Goal: Navigation & Orientation: Understand site structure

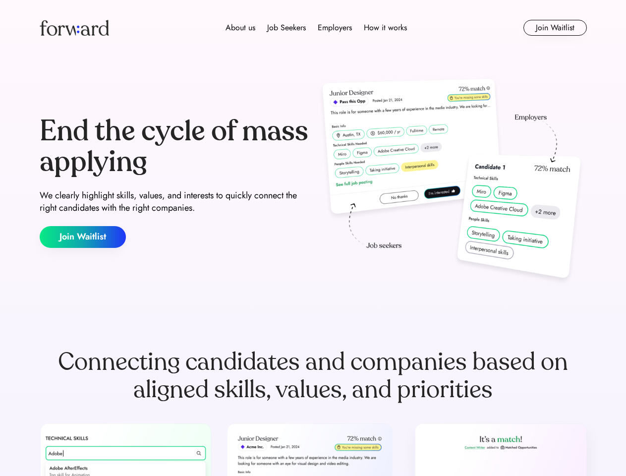
click at [313, 238] on div "End the cycle of mass applying We clearly highlight skills, values, and interes…" at bounding box center [313, 181] width 547 height 213
click at [313, 28] on div "About us Job Seekers Employers How it works" at bounding box center [316, 28] width 391 height 12
click at [74, 28] on img at bounding box center [74, 28] width 69 height 16
click at [316, 28] on div "About us Job Seekers Employers How it works" at bounding box center [316, 28] width 391 height 12
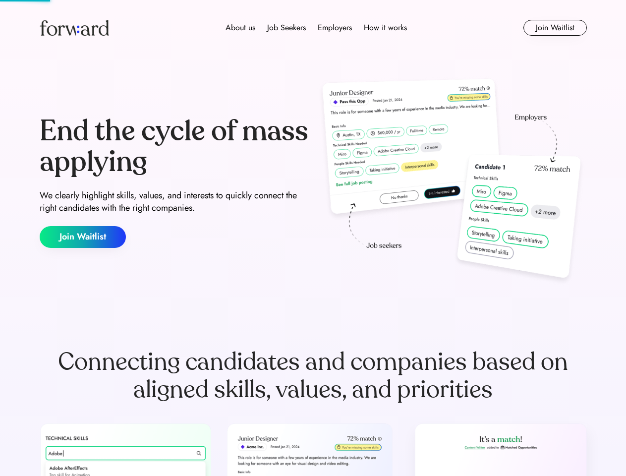
click at [240, 28] on div "About us" at bounding box center [241, 28] width 30 height 12
click at [287, 28] on div "Job Seekers" at bounding box center [286, 28] width 39 height 12
click at [335, 28] on div "Employers" at bounding box center [335, 28] width 34 height 12
click at [385, 28] on div "How it works" at bounding box center [385, 28] width 43 height 12
